Goal: Find specific page/section: Find specific page/section

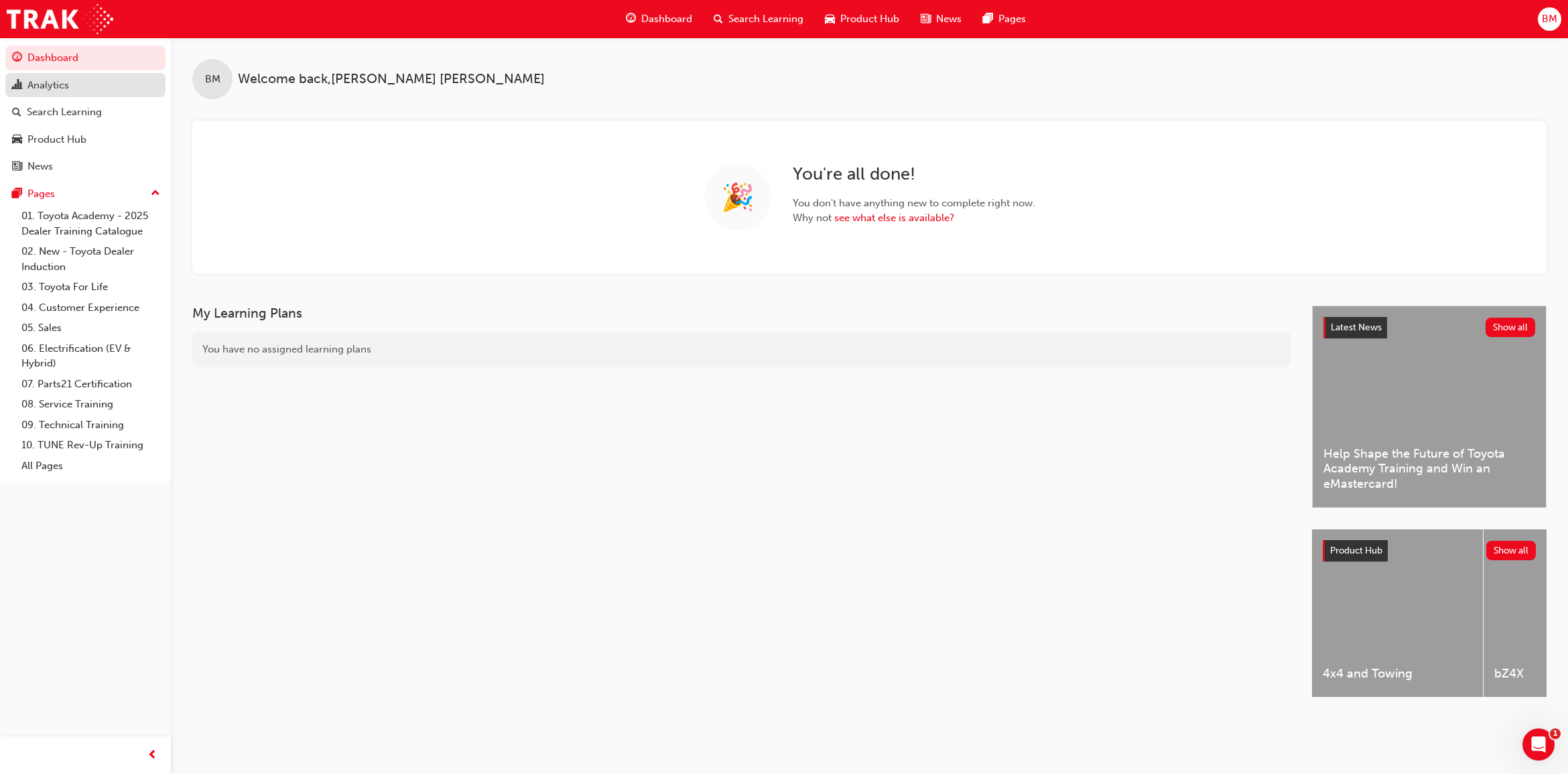
click at [52, 86] on div "Analytics" at bounding box center [49, 86] width 42 height 15
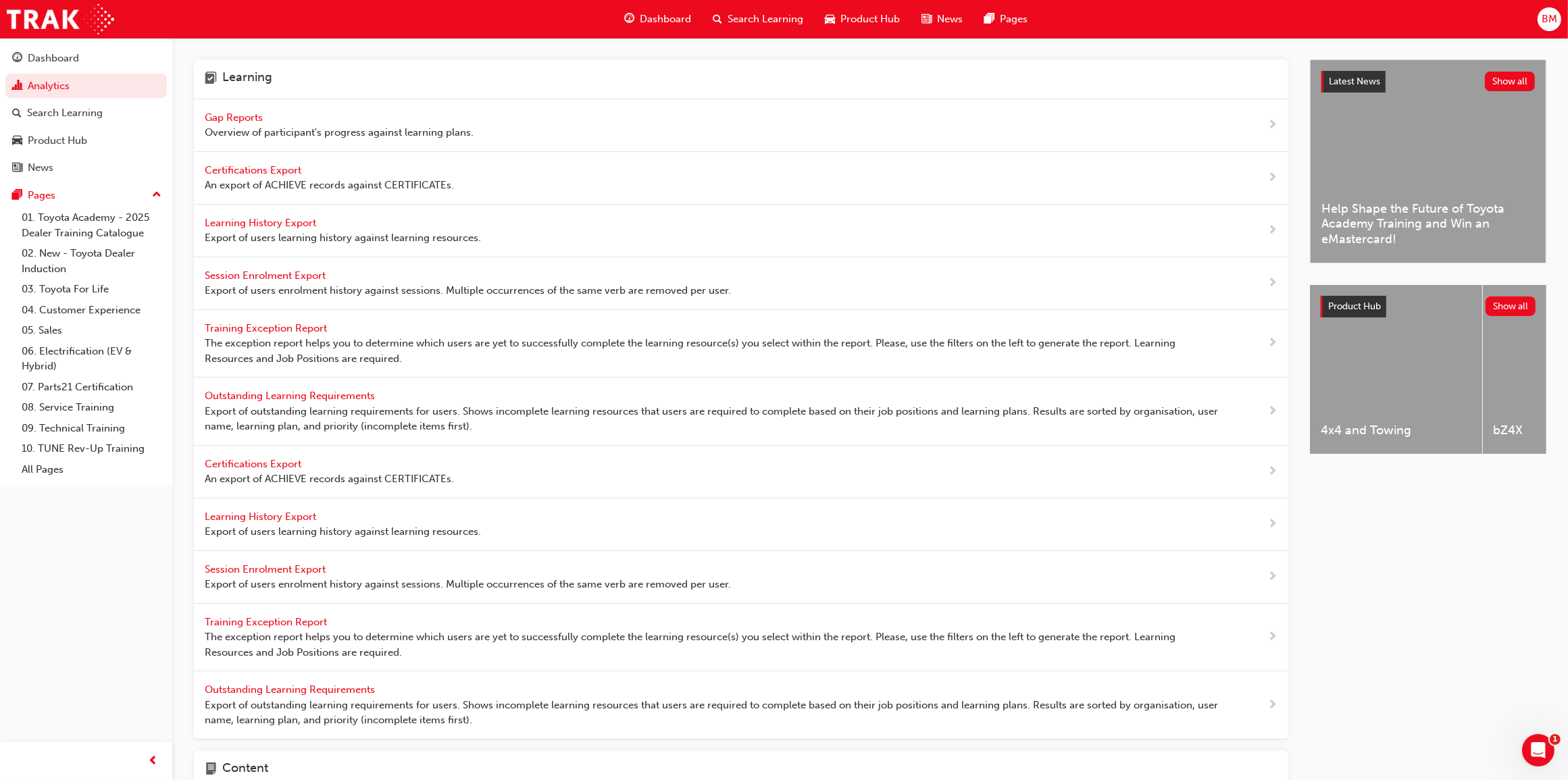
click at [221, 114] on span "Gap Reports" at bounding box center [235, 118] width 61 height 12
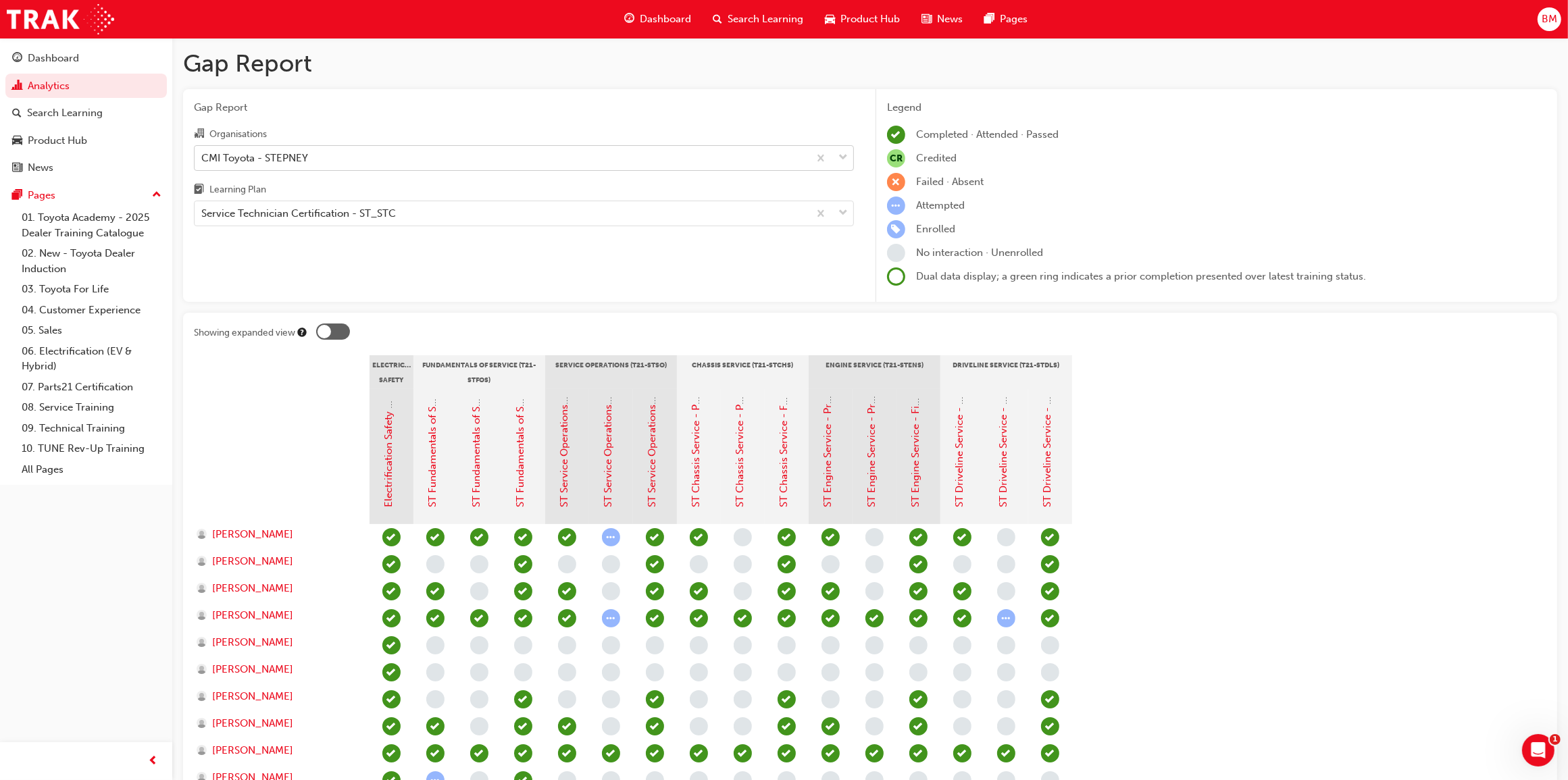
click at [334, 157] on div "CMI Toyota - STEPNEY" at bounding box center [502, 157] width 614 height 23
click at [203, 157] on input "Organisations CMI Toyota - STEPNEY" at bounding box center [202, 157] width 2 height 12
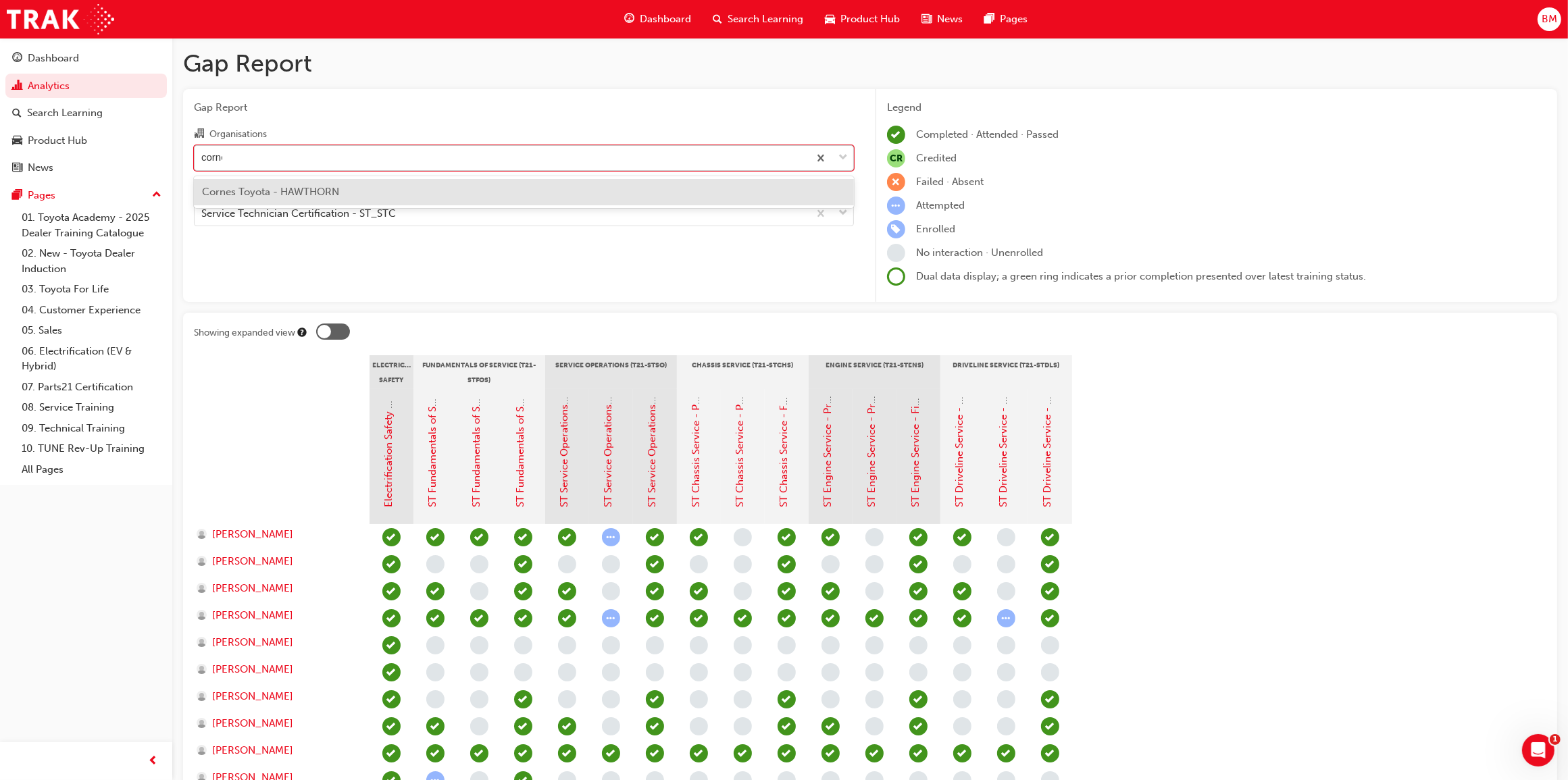
type input "cornes"
click at [334, 196] on span "Cornes Toyota - HAWTHORN" at bounding box center [270, 192] width 137 height 12
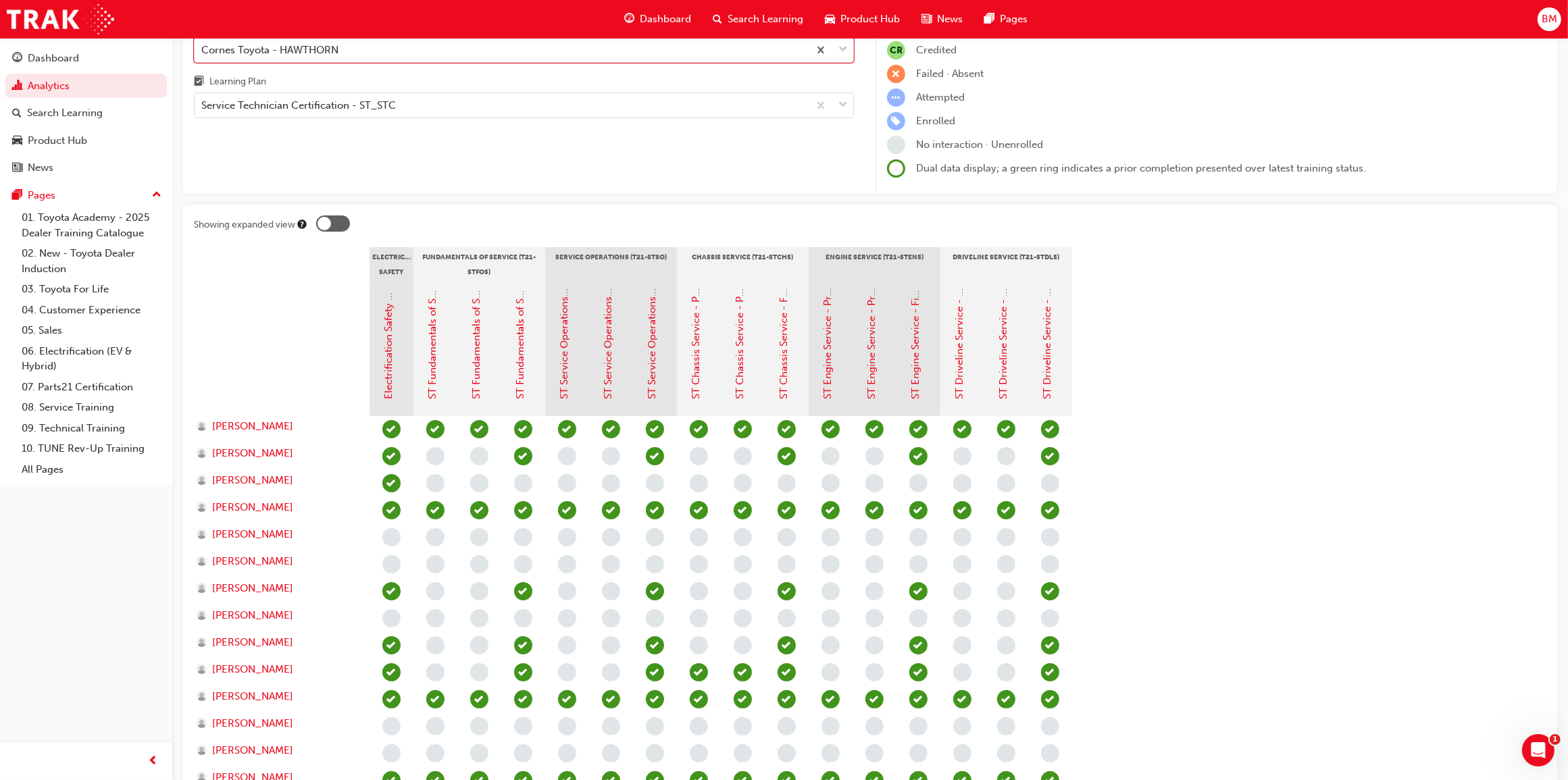
scroll to position [84, 0]
